Goal: Task Accomplishment & Management: Manage account settings

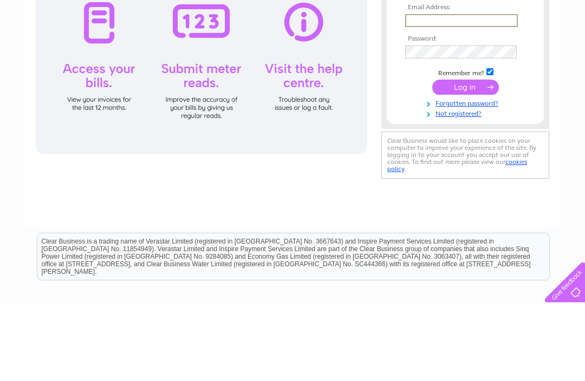
type input "[PERSON_NAME][DOMAIN_NAME][EMAIL_ADDRESS][DOMAIN_NAME]"
click at [465, 166] on input "submit" at bounding box center [465, 164] width 67 height 15
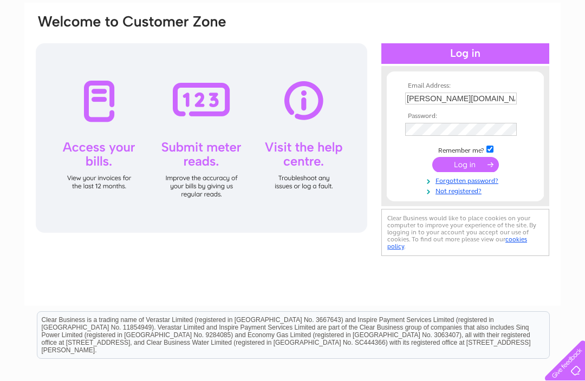
click at [483, 161] on input "submit" at bounding box center [465, 164] width 67 height 15
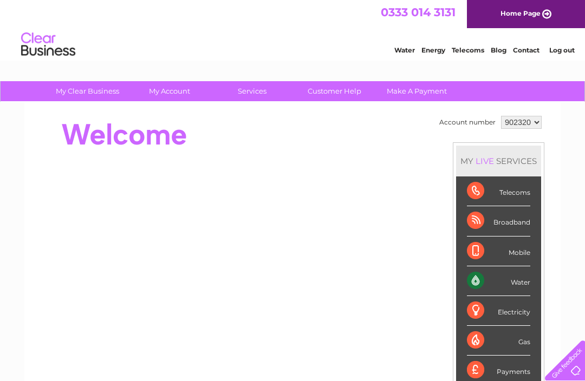
click at [513, 279] on div "Water" at bounding box center [498, 282] width 63 height 30
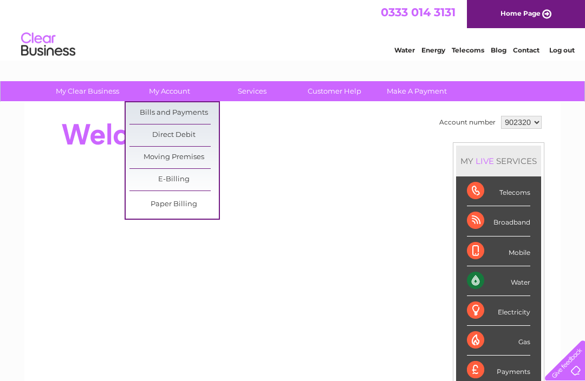
click at [170, 135] on link "Direct Debit" at bounding box center [174, 136] width 89 height 22
